Goal: Task Accomplishment & Management: Manage account settings

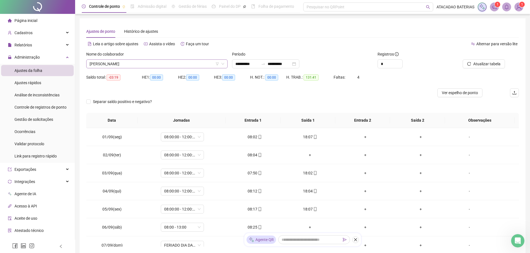
scroll to position [139, 0]
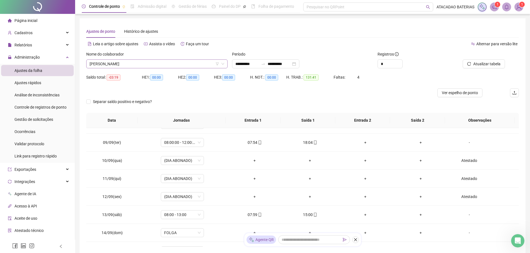
click at [150, 67] on span "[PERSON_NAME]" at bounding box center [157, 64] width 135 height 8
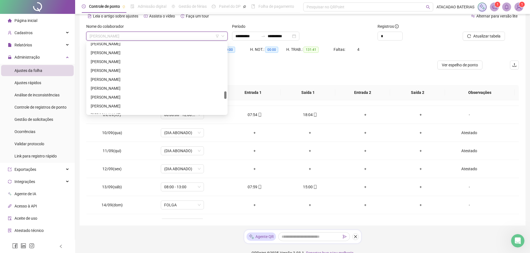
scroll to position [476, 0]
click at [118, 78] on div "[PERSON_NAME]" at bounding box center [157, 78] width 132 height 6
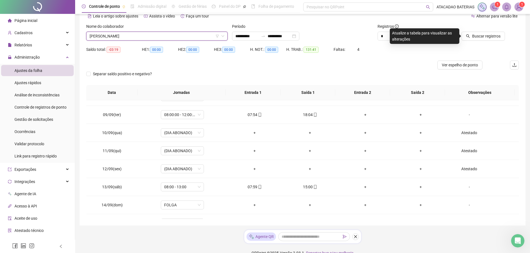
click at [134, 36] on span "[PERSON_NAME]" at bounding box center [157, 36] width 135 height 8
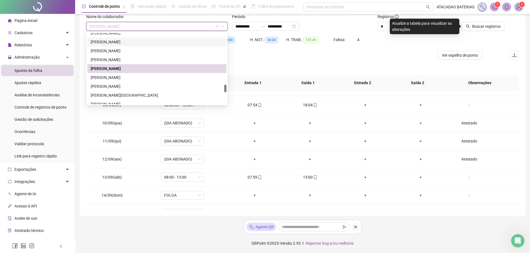
click at [36, 20] on span "Página inicial" at bounding box center [25, 20] width 23 height 4
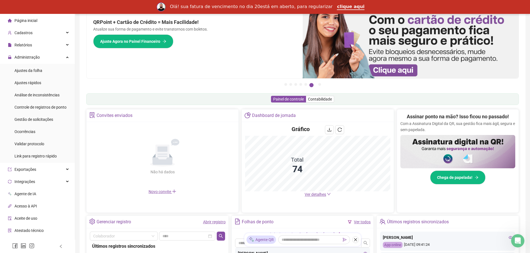
click at [407, 183] on div "Assinar ponto na mão? Isso ficou no passado! Com a Assinatura Digital da QR, su…" at bounding box center [457, 149] width 115 height 72
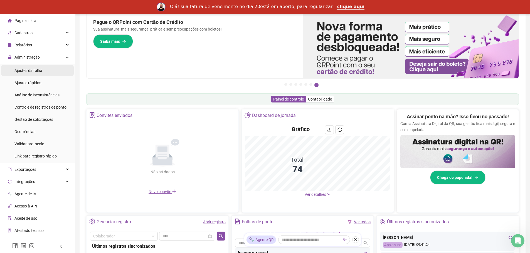
click at [32, 69] on span "Ajustes da folha" at bounding box center [28, 70] width 28 height 4
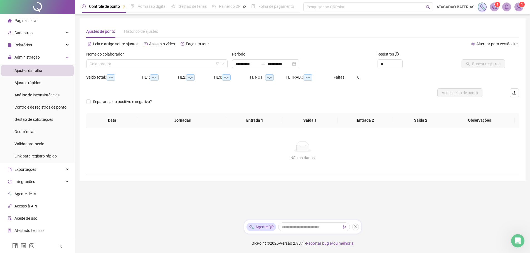
scroll to position [1, 0]
type input "**********"
click at [202, 64] on input "search" at bounding box center [155, 64] width 131 height 8
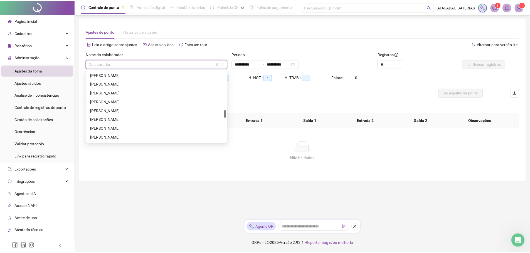
scroll to position [448, 0]
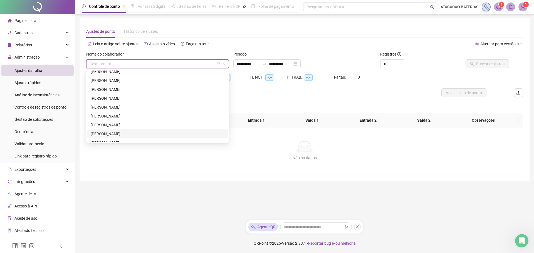
click at [140, 133] on div "[PERSON_NAME]" at bounding box center [158, 134] width 134 height 6
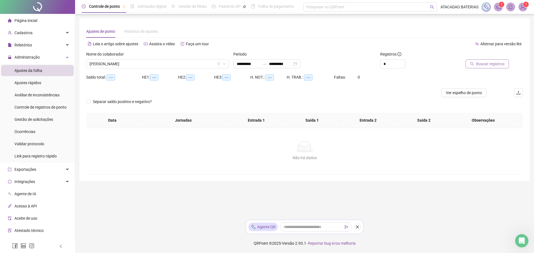
click at [474, 62] on icon "search" at bounding box center [472, 64] width 4 height 4
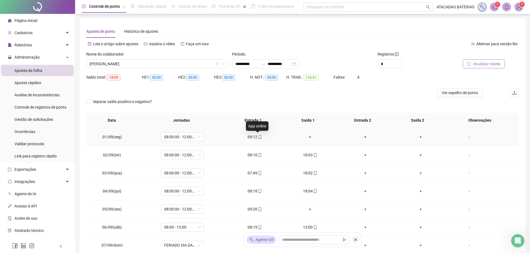
click at [259, 138] on icon "mobile" at bounding box center [260, 137] width 4 height 4
type input "**********"
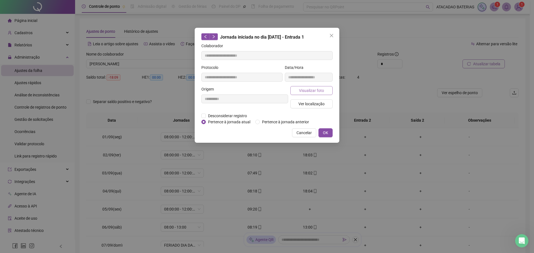
click at [312, 92] on span "Visualizar foto" at bounding box center [311, 91] width 25 height 6
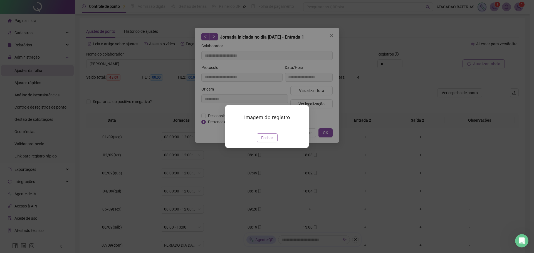
click at [270, 141] on span "Fechar" at bounding box center [267, 138] width 12 height 6
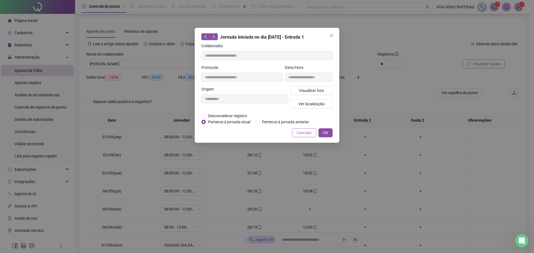
click at [299, 132] on span "Cancelar" at bounding box center [304, 133] width 15 height 6
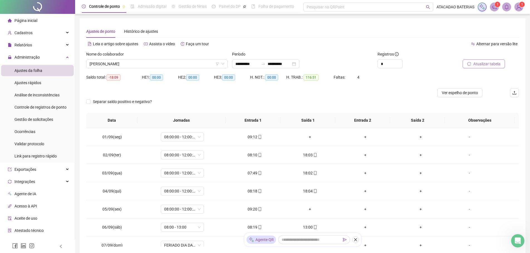
click at [36, 23] on span "Página inicial" at bounding box center [25, 20] width 23 height 4
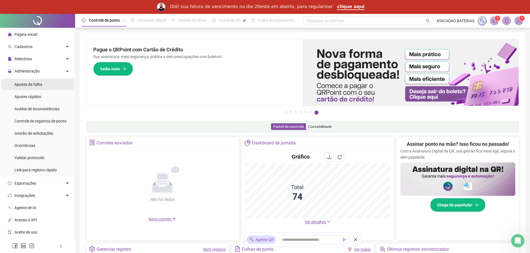
click at [25, 82] on span "Ajustes da folha" at bounding box center [28, 84] width 28 height 4
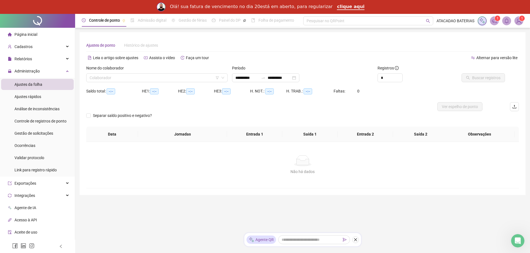
type input "**********"
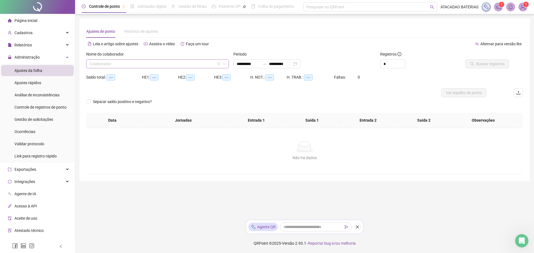
click at [223, 65] on icon "down" at bounding box center [224, 63] width 3 height 3
click at [224, 63] on icon "down" at bounding box center [224, 63] width 3 height 3
click at [192, 66] on input "search" at bounding box center [155, 64] width 131 height 8
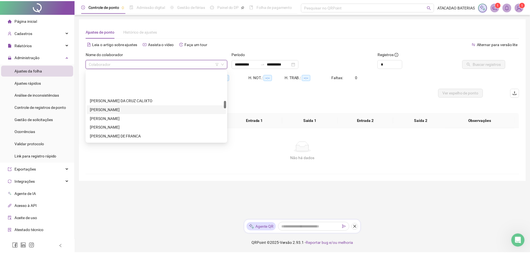
scroll to position [278, 0]
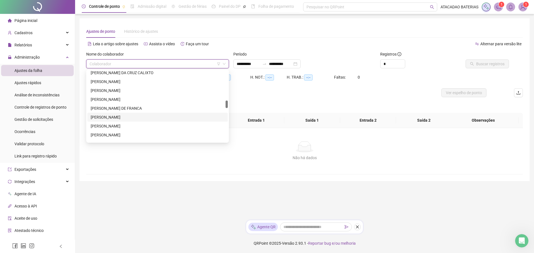
click at [135, 116] on div "[PERSON_NAME]" at bounding box center [158, 117] width 134 height 6
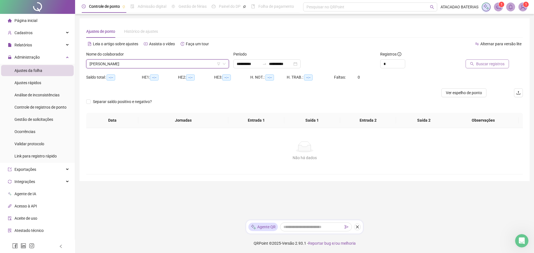
click at [493, 66] on span "Buscar registros" at bounding box center [490, 64] width 28 height 6
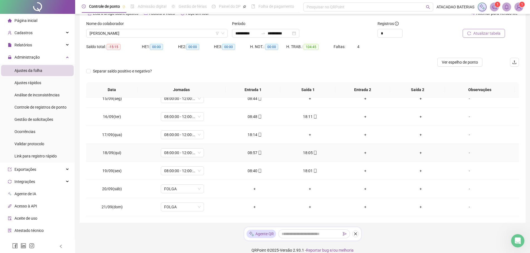
scroll to position [38, 0]
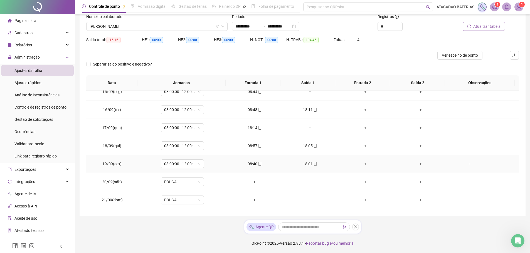
click at [127, 161] on td "19/09(sex)" at bounding box center [112, 164] width 52 height 18
click at [314, 164] on icon "mobile" at bounding box center [315, 164] width 4 height 4
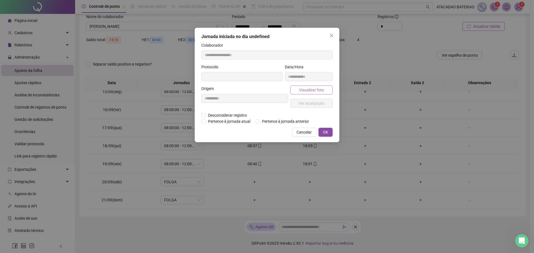
type input "**********"
click at [326, 87] on button "Visualizar foto" at bounding box center [311, 90] width 42 height 9
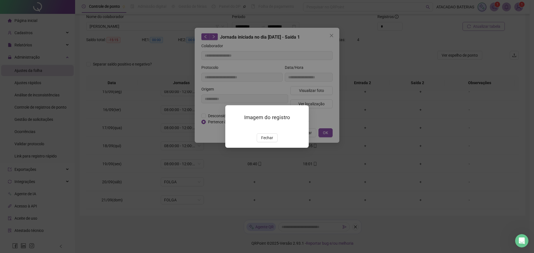
click at [232, 128] on img at bounding box center [232, 128] width 0 height 0
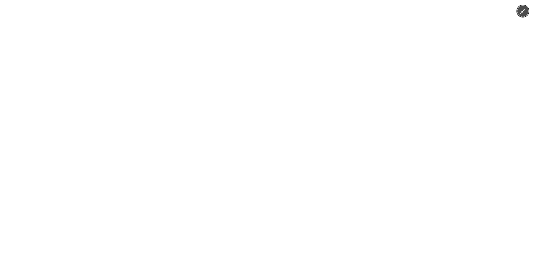
click at [525, 9] on icon "Minimize image" at bounding box center [523, 11] width 6 height 6
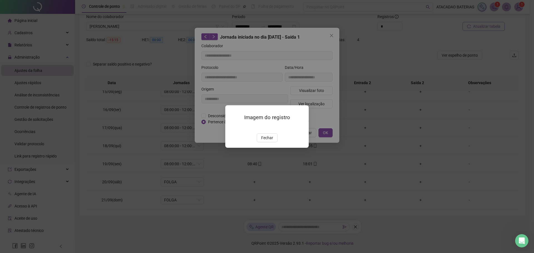
click at [258, 148] on div "Imagem do registro Fechar" at bounding box center [266, 126] width 83 height 43
click at [263, 141] on span "Fechar" at bounding box center [267, 138] width 12 height 6
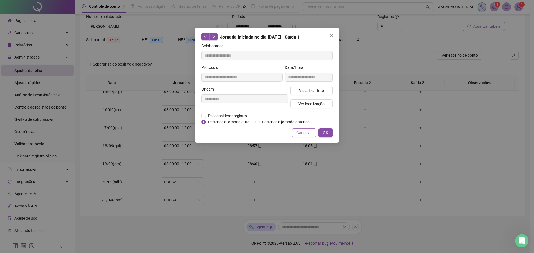
click at [304, 131] on span "Cancelar" at bounding box center [304, 133] width 15 height 6
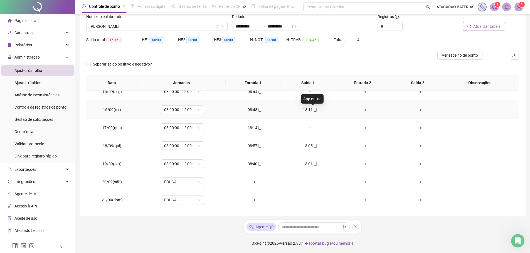
click at [313, 110] on icon "mobile" at bounding box center [315, 110] width 4 height 4
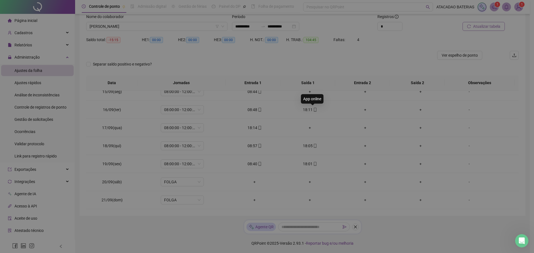
type input "**********"
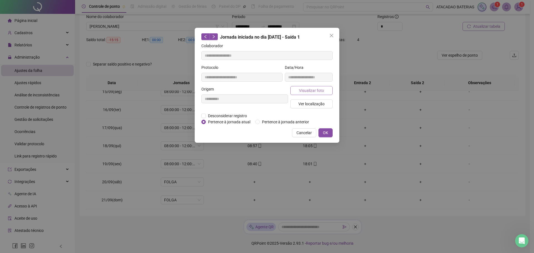
click at [315, 93] on button "Visualizar foto" at bounding box center [311, 90] width 42 height 9
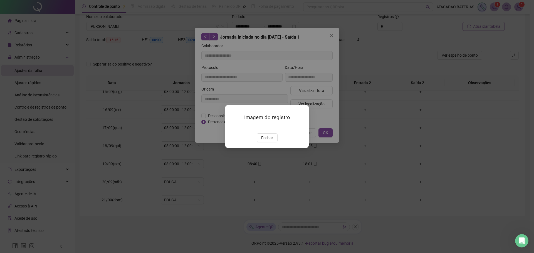
click at [232, 128] on img at bounding box center [232, 128] width 0 height 0
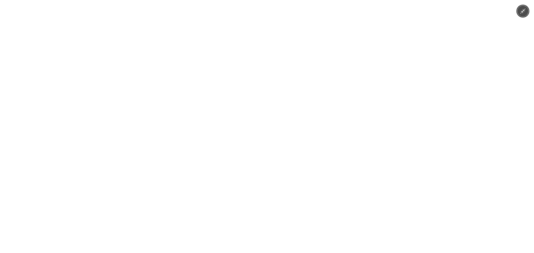
click at [521, 9] on icon "Minimize image" at bounding box center [523, 11] width 6 height 6
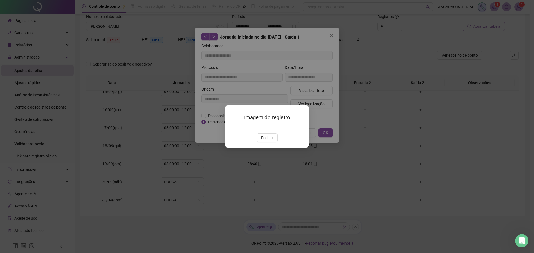
click at [312, 136] on div "Imagem do registro Fechar" at bounding box center [267, 126] width 534 height 253
click at [270, 141] on span "Fechar" at bounding box center [267, 138] width 12 height 6
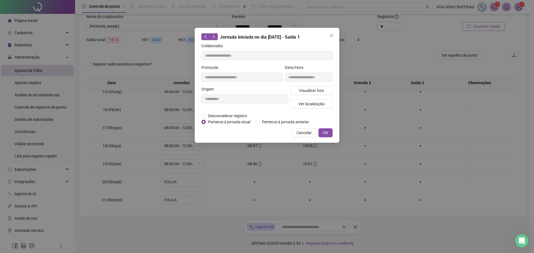
click at [297, 131] on button "Cancelar" at bounding box center [304, 133] width 24 height 9
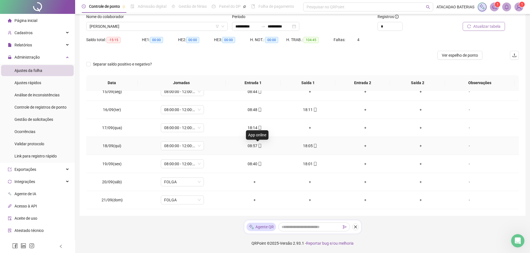
click at [260, 145] on icon "mobile" at bounding box center [260, 146] width 4 height 4
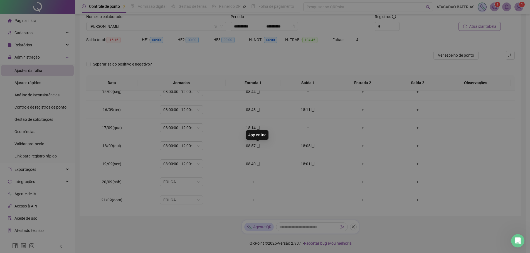
type input "**********"
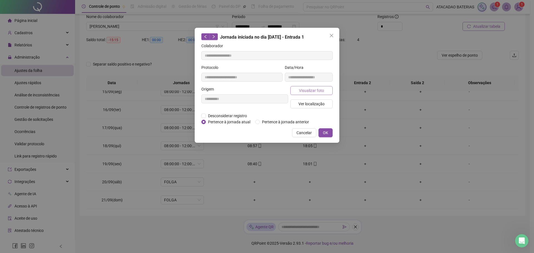
click at [304, 90] on span "Visualizar foto" at bounding box center [311, 91] width 25 height 6
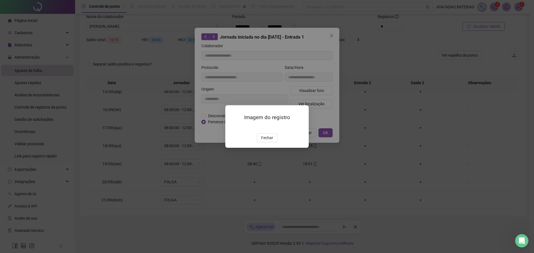
click at [232, 128] on img at bounding box center [232, 128] width 0 height 0
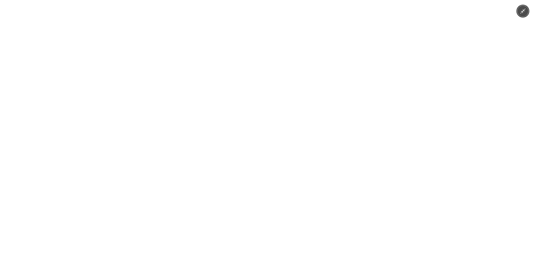
click at [525, 11] on icon "Minimize image" at bounding box center [523, 11] width 6 height 6
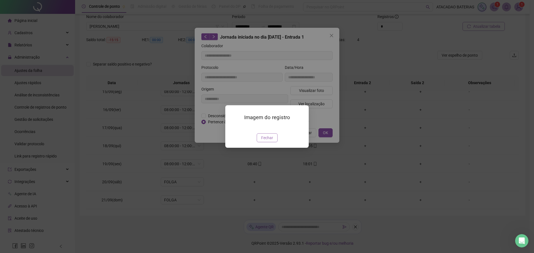
click at [271, 141] on span "Fechar" at bounding box center [267, 138] width 12 height 6
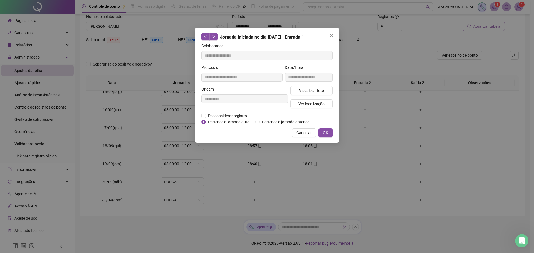
click at [301, 133] on span "Cancelar" at bounding box center [304, 133] width 15 height 6
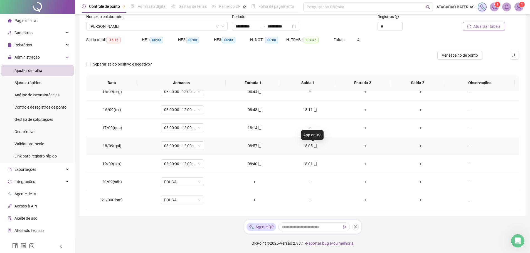
click at [313, 145] on icon "mobile" at bounding box center [315, 146] width 4 height 4
type input "**********"
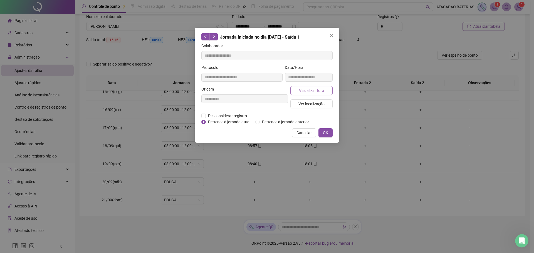
click at [313, 91] on span "Visualizar foto" at bounding box center [311, 91] width 25 height 6
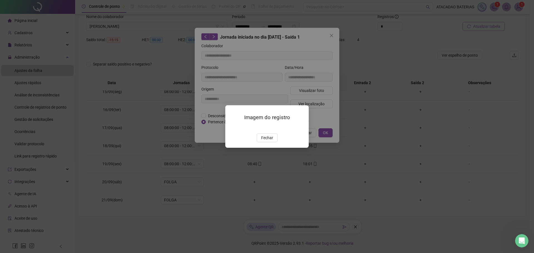
click at [232, 128] on img at bounding box center [232, 128] width 0 height 0
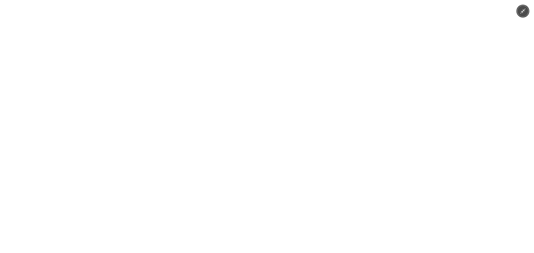
click at [520, 10] on icon "Minimize image" at bounding box center [523, 11] width 6 height 6
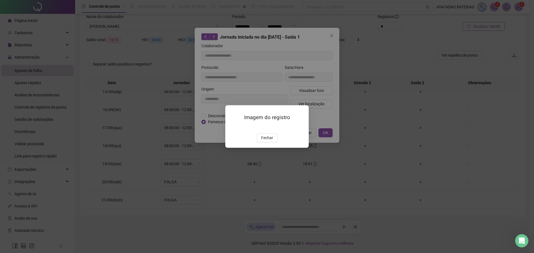
click at [322, 110] on div "Imagem do registro Fechar" at bounding box center [267, 126] width 534 height 253
click at [267, 141] on span "Fechar" at bounding box center [267, 138] width 12 height 6
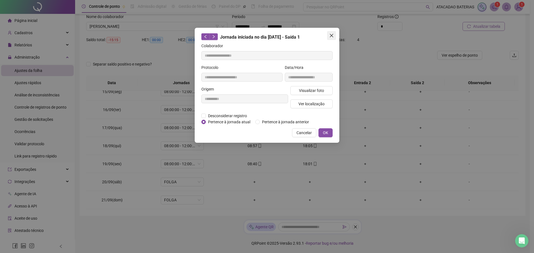
click at [333, 34] on icon "close" at bounding box center [331, 35] width 3 height 3
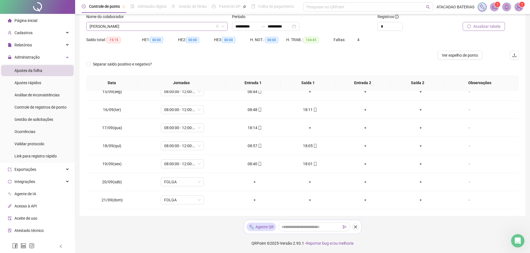
click at [175, 26] on span "[PERSON_NAME]" at bounding box center [157, 26] width 135 height 8
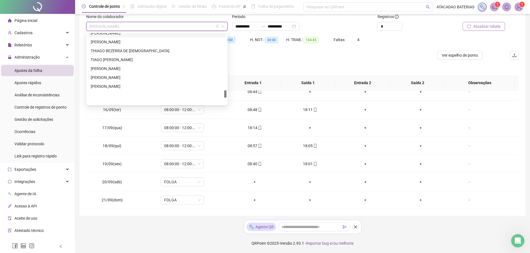
scroll to position [528, 0]
click at [111, 62] on div "[PERSON_NAME]" at bounding box center [157, 61] width 132 height 6
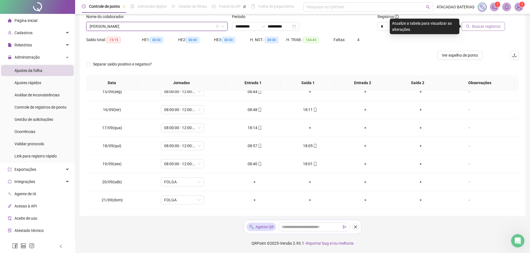
click at [471, 20] on div at bounding box center [477, 18] width 55 height 8
click at [476, 26] on span "Buscar registros" at bounding box center [486, 26] width 28 height 6
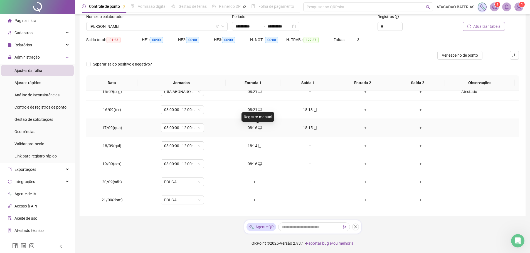
click at [258, 127] on icon "desktop" at bounding box center [260, 128] width 4 height 4
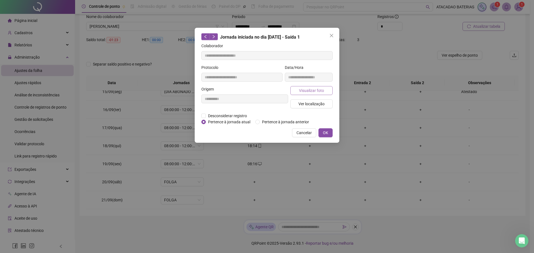
type input "**********"
click at [332, 36] on icon "close" at bounding box center [331, 35] width 4 height 4
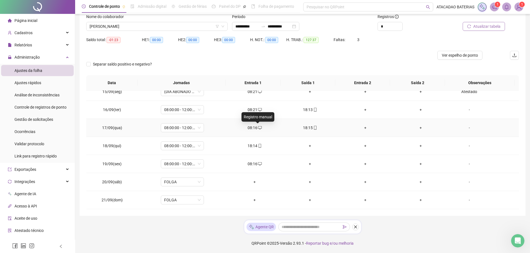
click at [258, 127] on icon "desktop" at bounding box center [260, 128] width 4 height 4
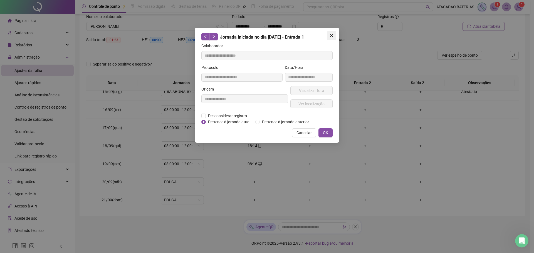
click at [332, 32] on button "Close" at bounding box center [331, 35] width 9 height 9
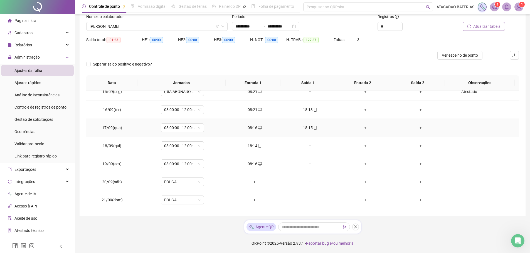
click at [313, 128] on icon "mobile" at bounding box center [315, 128] width 4 height 4
type input "**********"
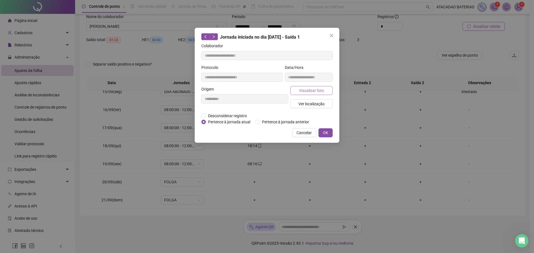
click at [315, 90] on span "Visualizar foto" at bounding box center [311, 91] width 25 height 6
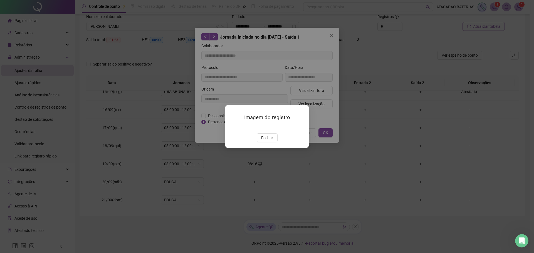
click at [232, 128] on img at bounding box center [232, 128] width 0 height 0
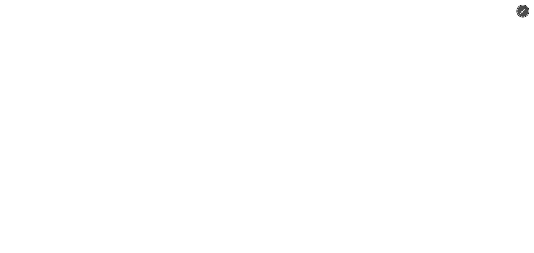
click at [522, 14] on button "Minimize image" at bounding box center [522, 11] width 11 height 11
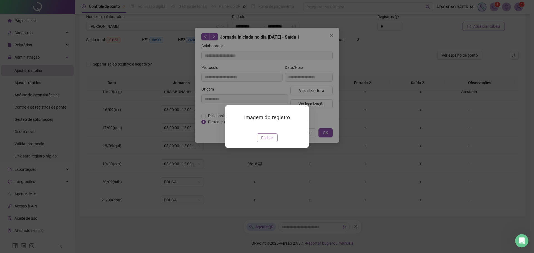
click at [269, 141] on span "Fechar" at bounding box center [267, 138] width 12 height 6
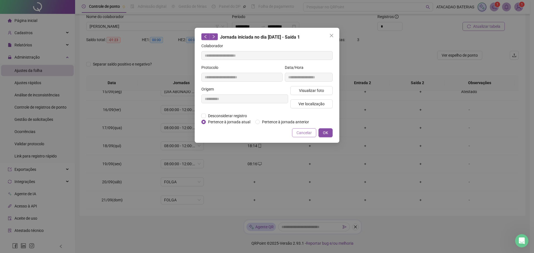
click at [302, 131] on span "Cancelar" at bounding box center [304, 133] width 15 height 6
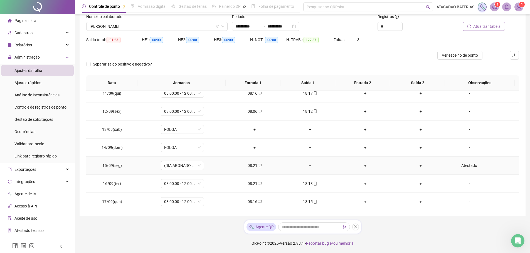
scroll to position [177, 0]
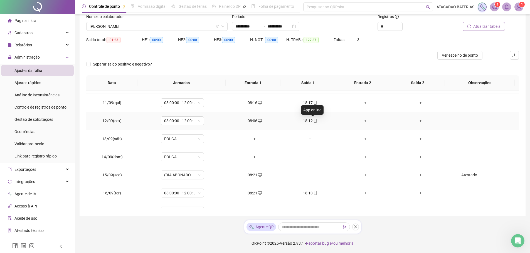
click at [314, 120] on icon "mobile" at bounding box center [315, 121] width 3 height 4
type input "**********"
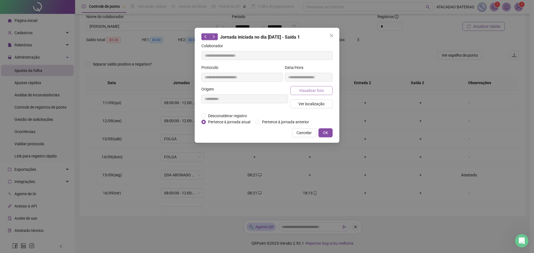
click at [317, 87] on button "Visualizar foto" at bounding box center [311, 90] width 42 height 9
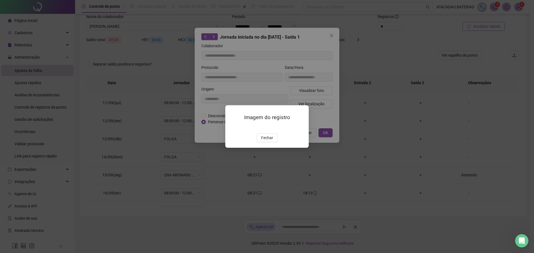
click at [232, 128] on img at bounding box center [232, 128] width 0 height 0
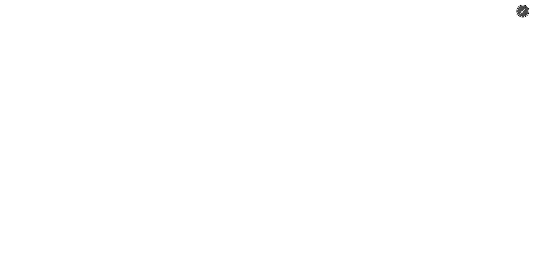
click at [522, 11] on icon "Minimize image" at bounding box center [522, 11] width 5 height 5
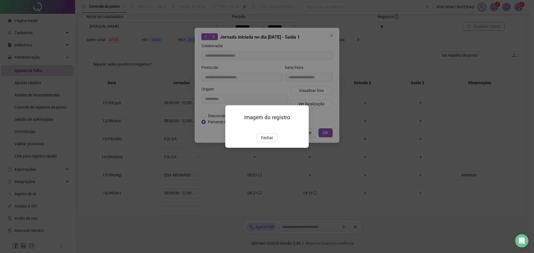
click at [232, 128] on img at bounding box center [232, 128] width 0 height 0
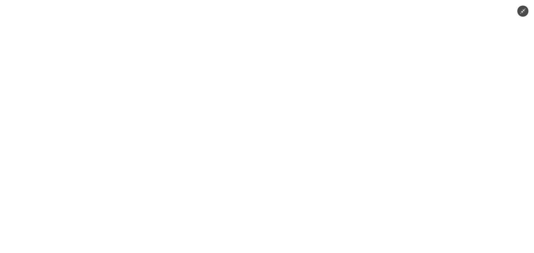
click at [522, 14] on icon "Minimize image" at bounding box center [523, 11] width 6 height 6
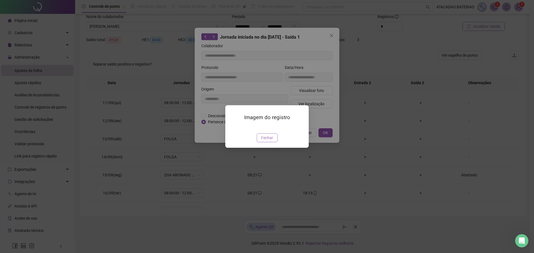
click at [265, 141] on span "Fechar" at bounding box center [267, 138] width 12 height 6
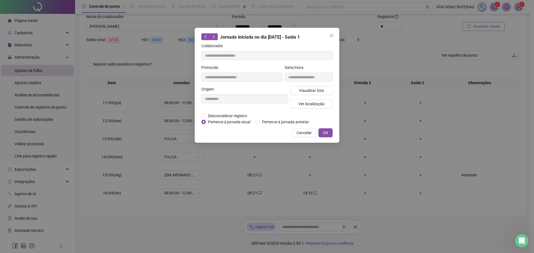
click at [331, 36] on icon "close" at bounding box center [331, 35] width 4 height 4
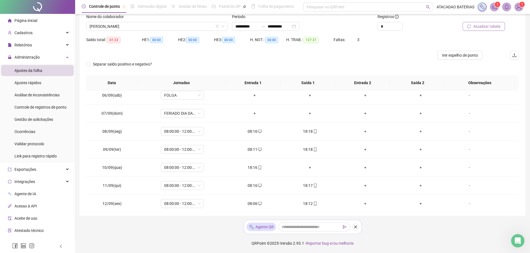
scroll to position [94, 0]
click at [314, 131] on icon "mobile" at bounding box center [315, 132] width 4 height 4
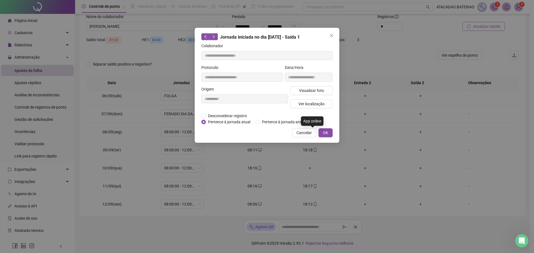
type input "**********"
click at [313, 91] on span "Visualizar foto" at bounding box center [311, 91] width 25 height 6
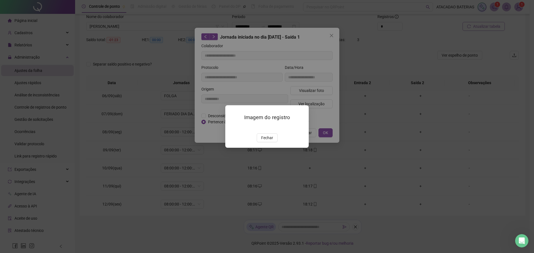
click at [232, 128] on img at bounding box center [232, 128] width 0 height 0
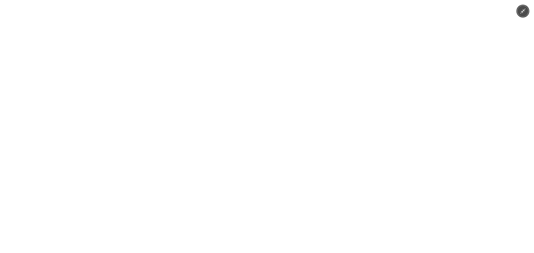
click at [525, 11] on icon "Minimize image" at bounding box center [523, 11] width 6 height 6
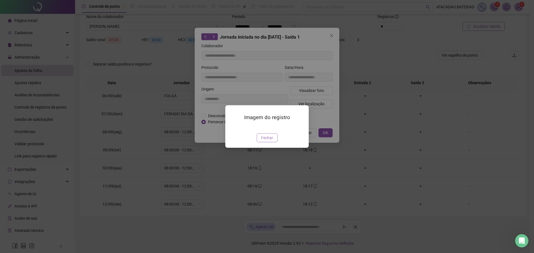
click at [273, 141] on span "Fechar" at bounding box center [267, 138] width 12 height 6
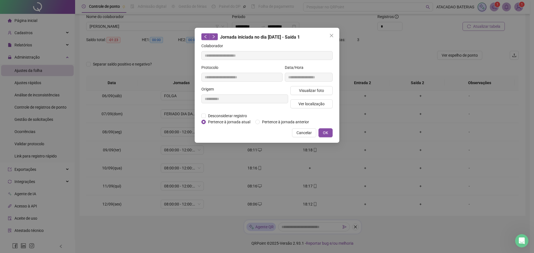
click at [332, 37] on icon "close" at bounding box center [331, 35] width 4 height 4
